Goal: Check status: Check status

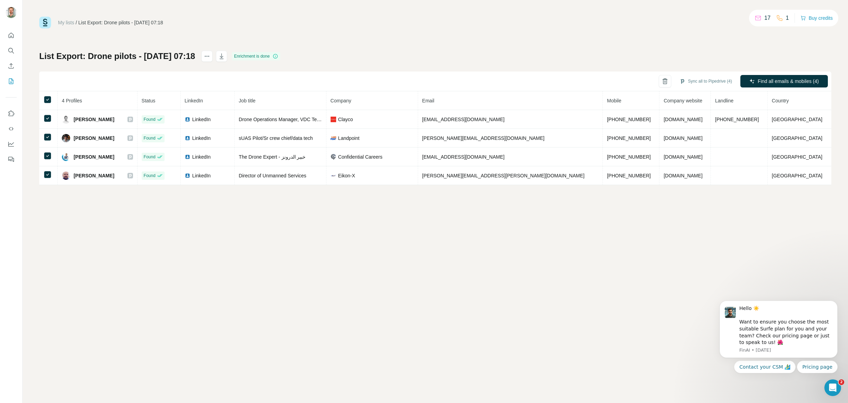
click at [349, 253] on div "My lists / List Export: Drone pilots - 13/08/2025 07:18 17 1 Buy credits List E…" at bounding box center [436, 201] width 826 height 403
click at [10, 36] on icon "Quick start" at bounding box center [11, 35] width 5 height 5
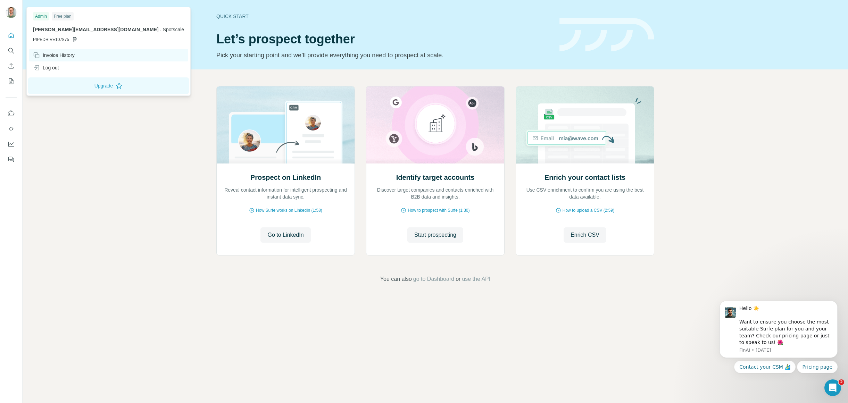
click at [70, 56] on div "Invoice History" at bounding box center [54, 55] width 42 height 7
click at [67, 53] on div "Invoice History" at bounding box center [54, 55] width 42 height 7
click at [52, 55] on div "Invoice History" at bounding box center [54, 55] width 42 height 7
